Goal: Register for event/course

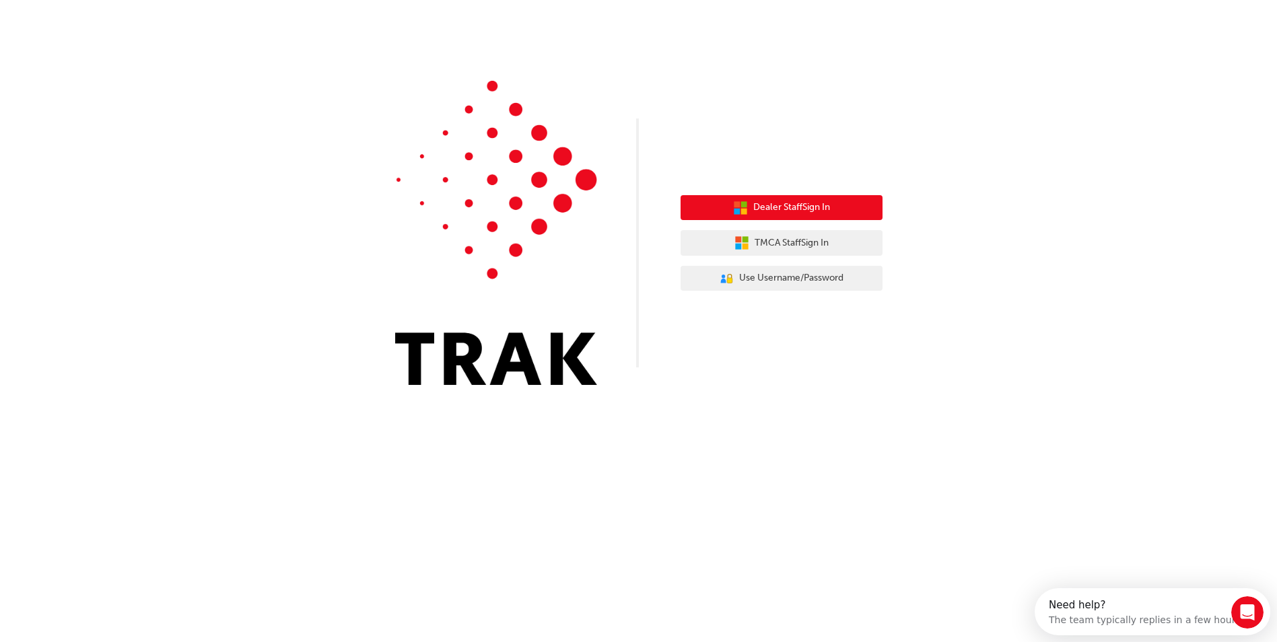
click at [774, 208] on span "Dealer Staff Sign In" at bounding box center [791, 207] width 77 height 15
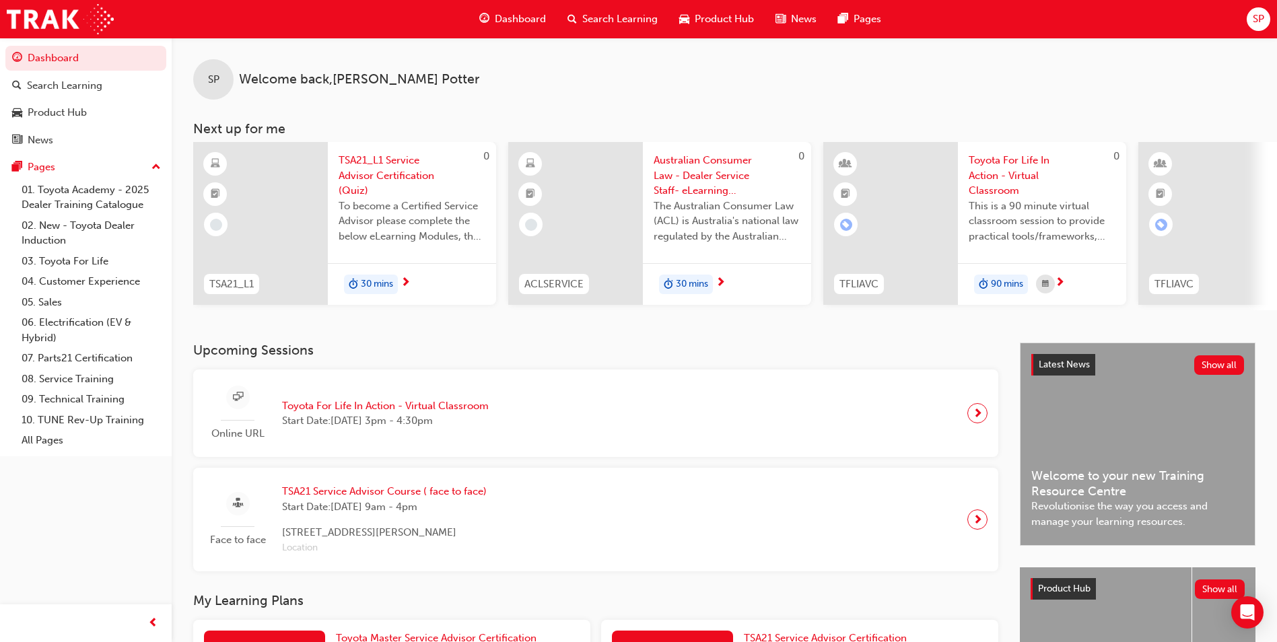
click at [421, 408] on span "Toyota For Life In Action - Virtual Classroom" at bounding box center [385, 405] width 207 height 15
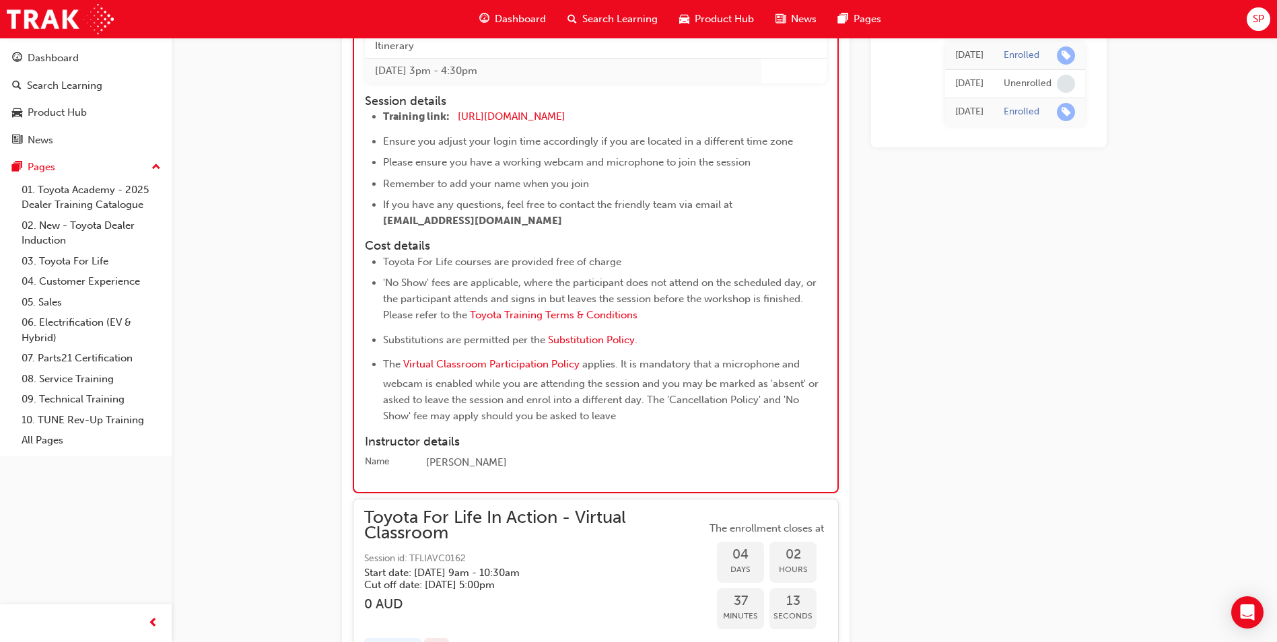
scroll to position [1525, 0]
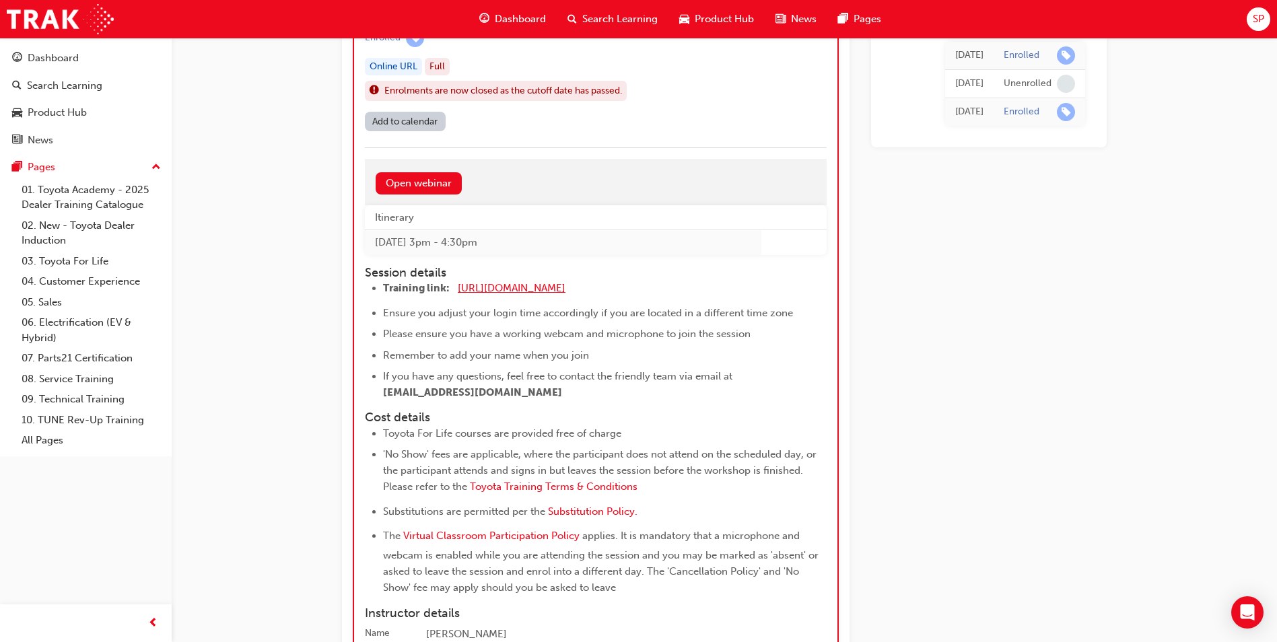
click at [519, 288] on span "[URL][DOMAIN_NAME]" at bounding box center [512, 288] width 108 height 12
